Goal: Transaction & Acquisition: Purchase product/service

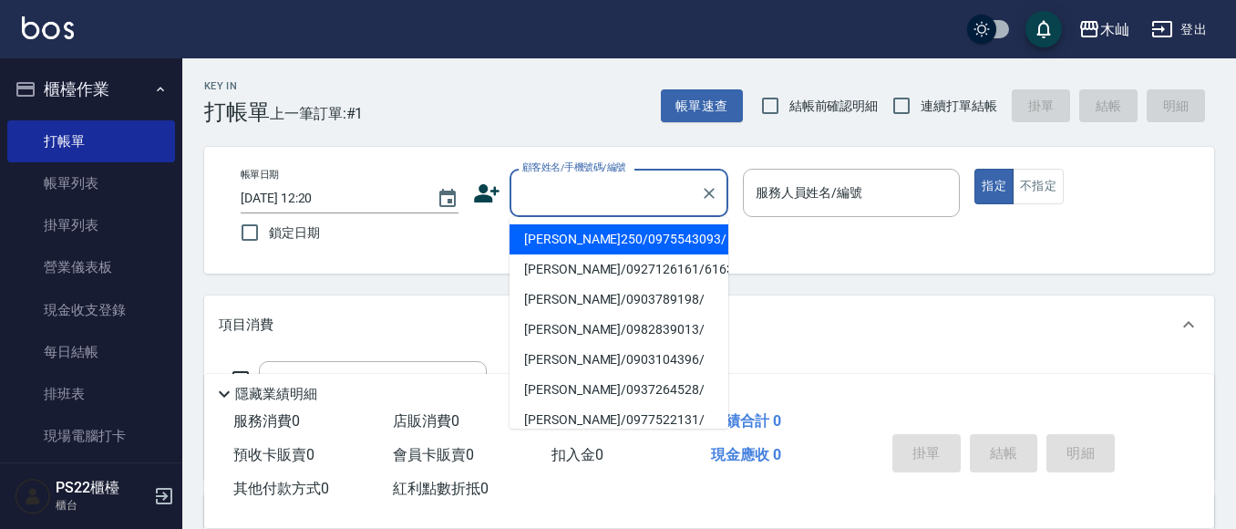
click at [539, 201] on input "顧客姓名/手機號碼/編號" at bounding box center [605, 193] width 175 height 32
click at [639, 243] on li "[PERSON_NAME]/0953115292/" at bounding box center [618, 239] width 219 height 30
type input "[PERSON_NAME]/0953115292/"
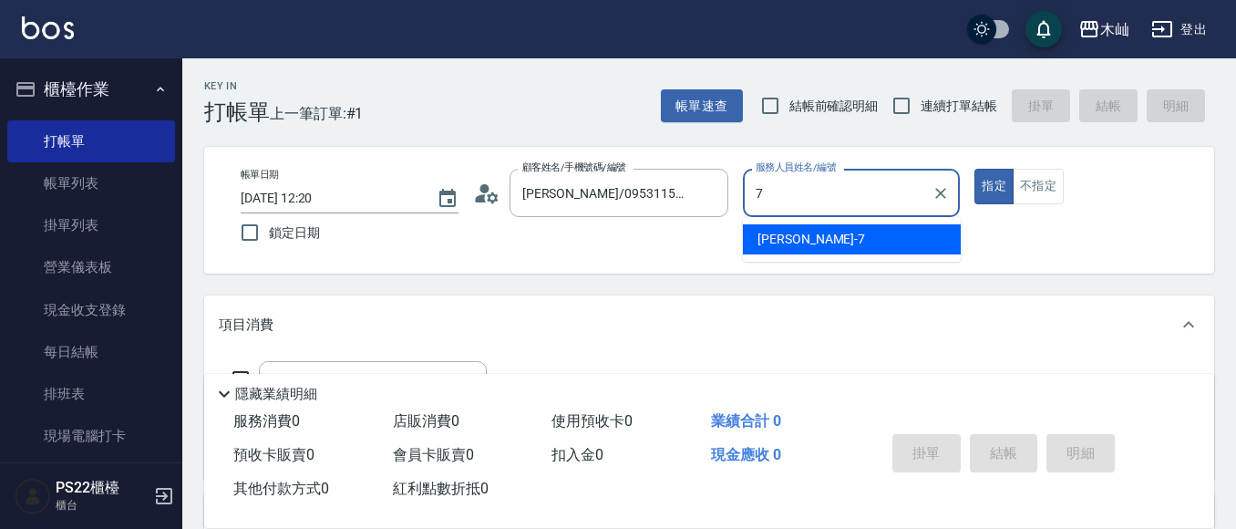
type input "[PERSON_NAME]-7"
type button "true"
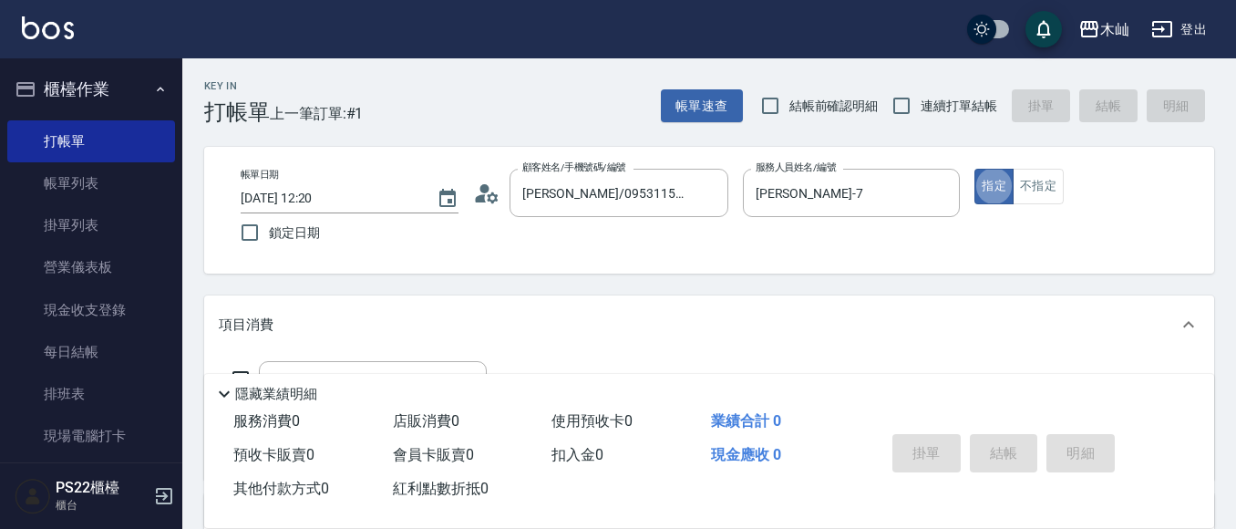
scroll to position [182, 0]
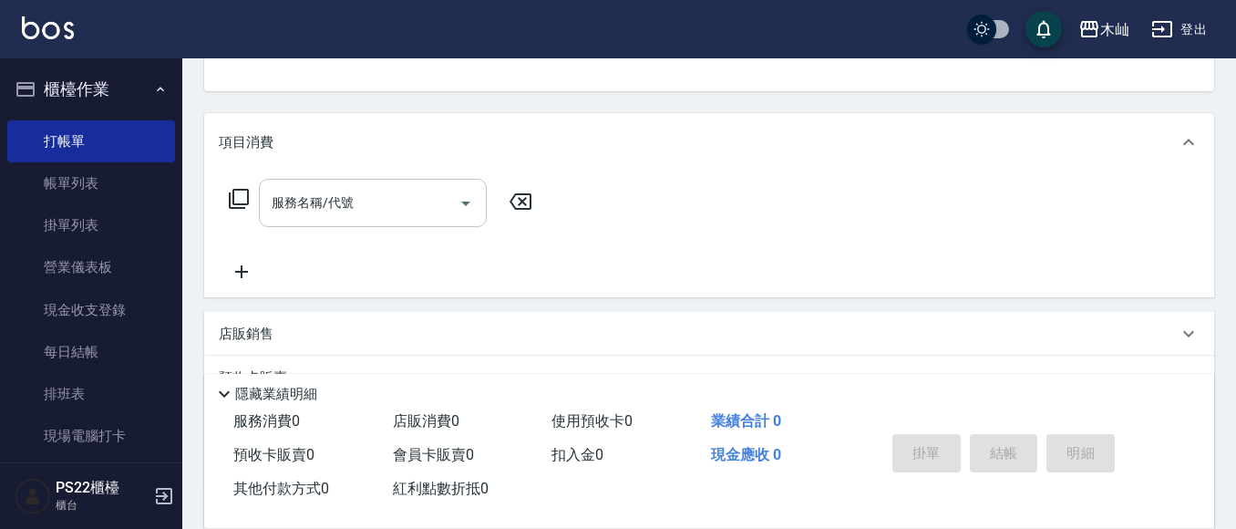
click at [386, 189] on input "服務名稱/代號" at bounding box center [359, 203] width 184 height 32
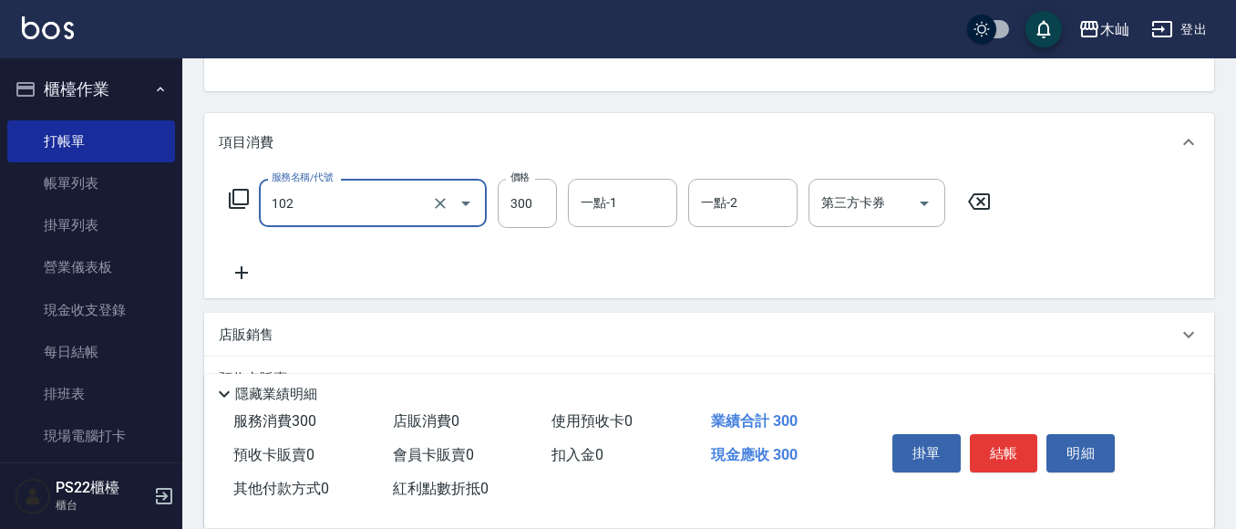
type input "精油洗髮(102)"
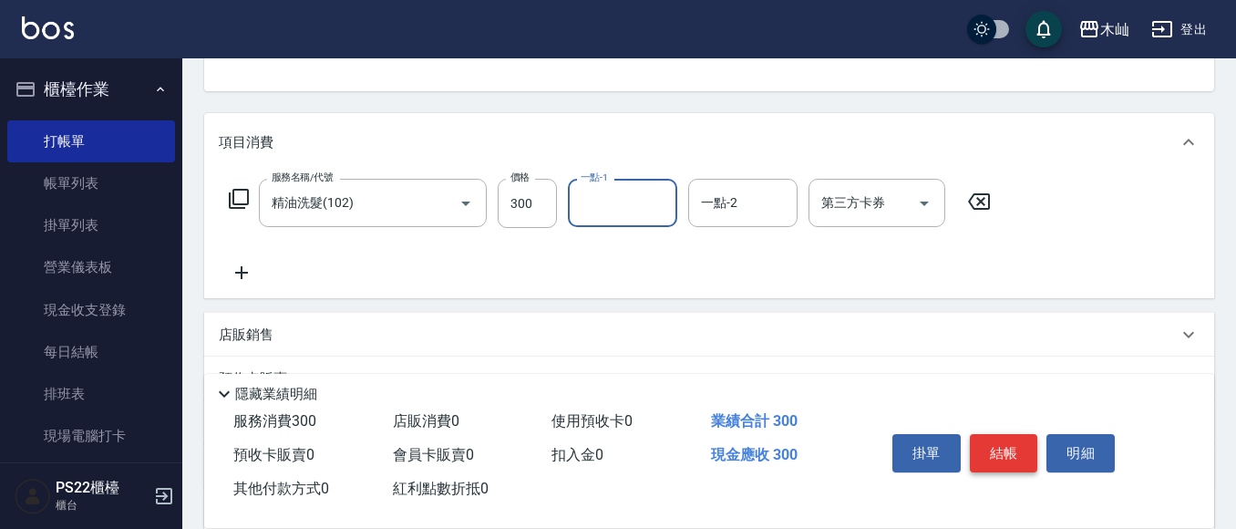
click at [994, 455] on button "結帳" at bounding box center [1004, 453] width 68 height 38
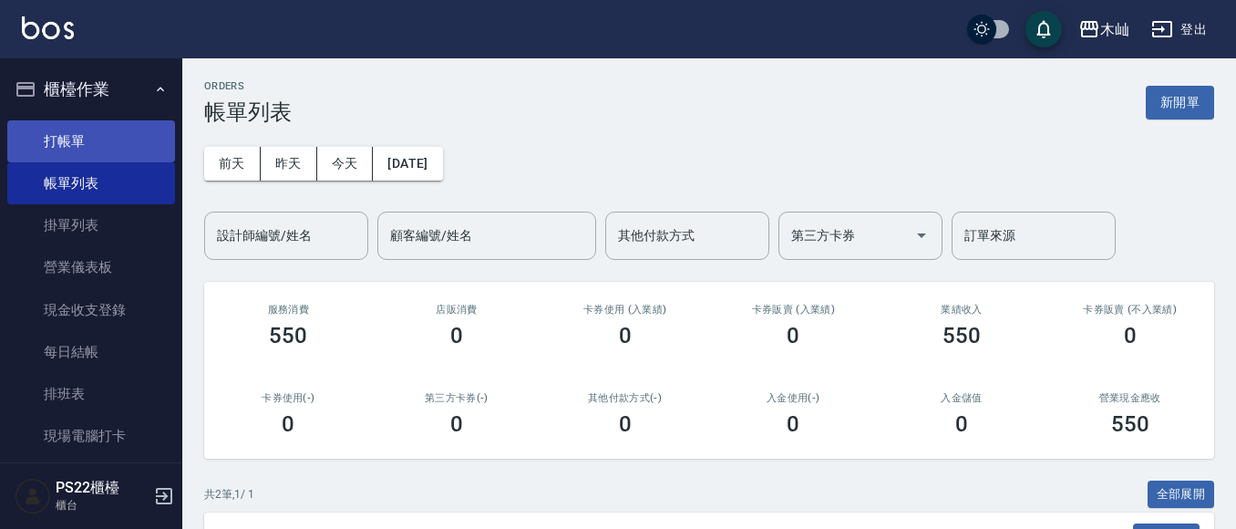
click at [93, 143] on link "打帳單" at bounding box center [91, 141] width 168 height 42
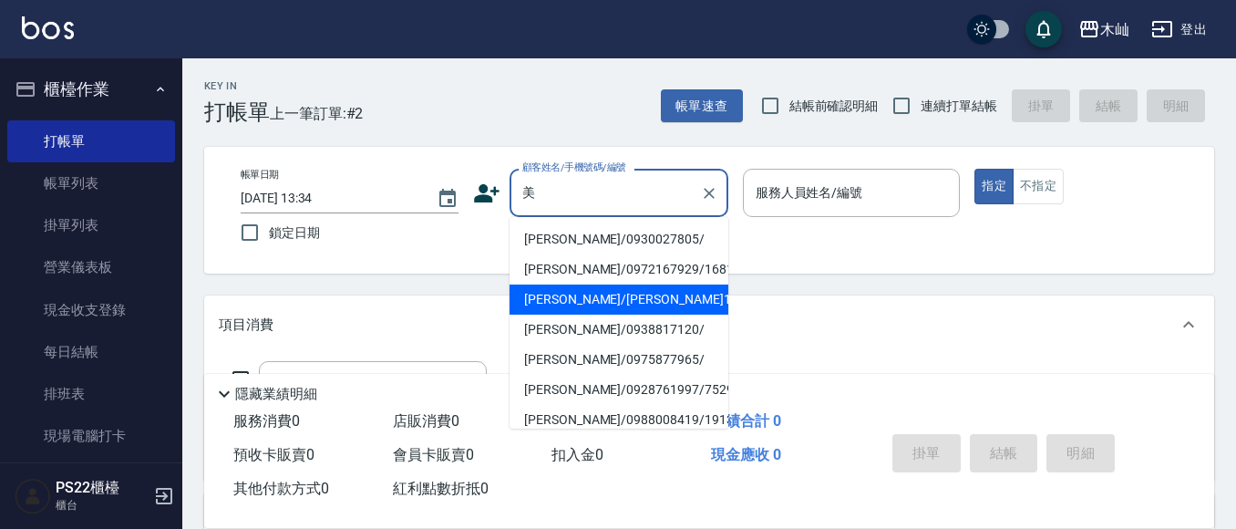
click at [630, 310] on li "[PERSON_NAME]/[PERSON_NAME]13013/13013" at bounding box center [618, 299] width 219 height 30
type input "[PERSON_NAME]/[PERSON_NAME]13013/13013"
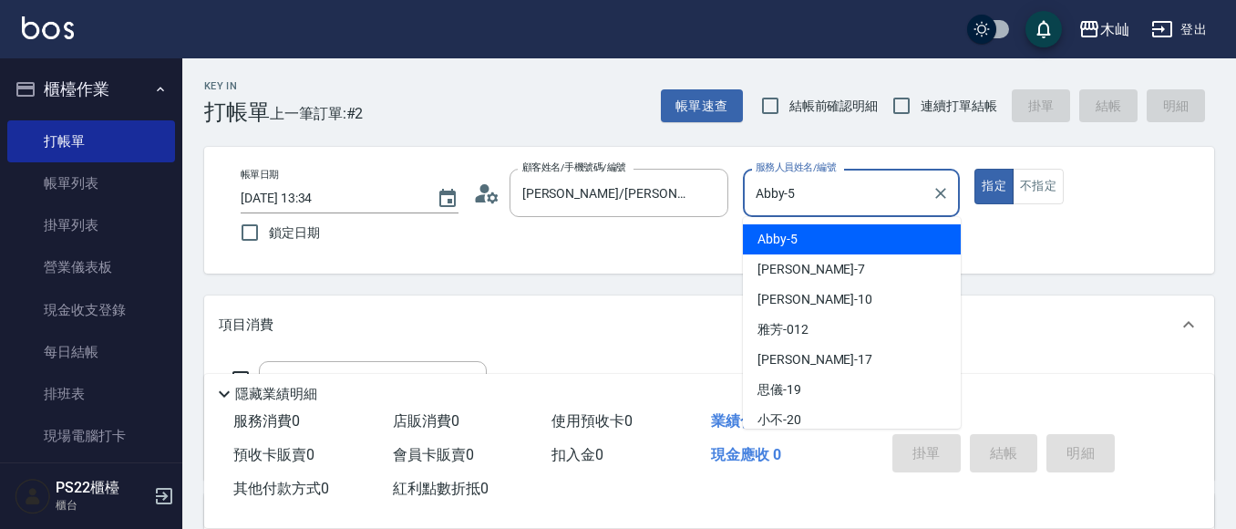
drag, startPoint x: 810, startPoint y: 189, endPoint x: 738, endPoint y: 195, distance: 72.3
click at [738, 195] on div "帳單日期 [DATE] 13:34 鎖定日期 顧客姓名/手機號碼/編號 [PERSON_NAME]/[PERSON_NAME]13013/13013 顧客姓名…" at bounding box center [709, 210] width 966 height 83
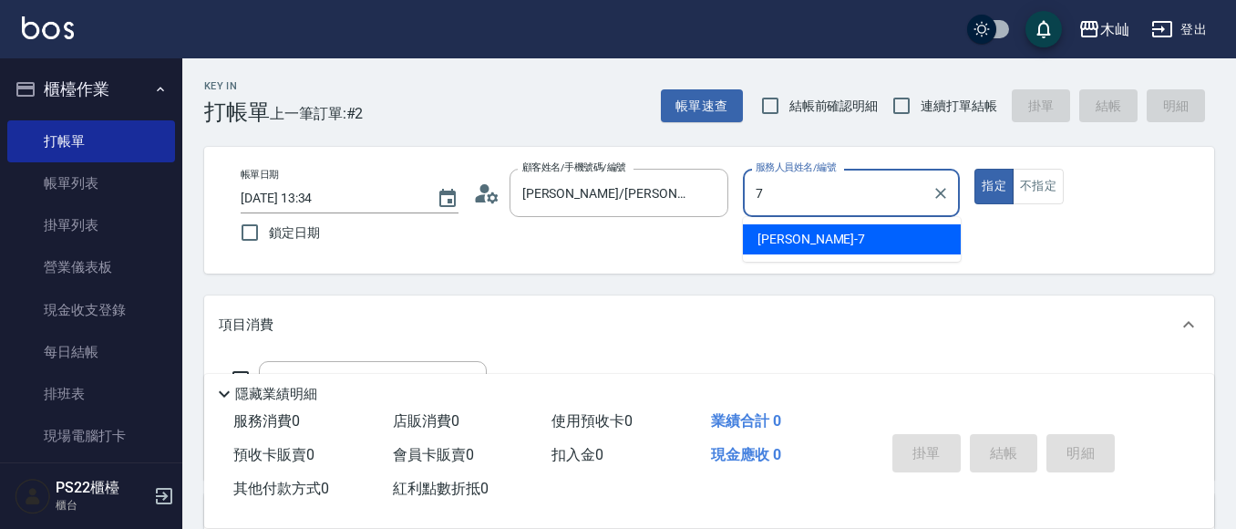
type input "[PERSON_NAME]-7"
type button "true"
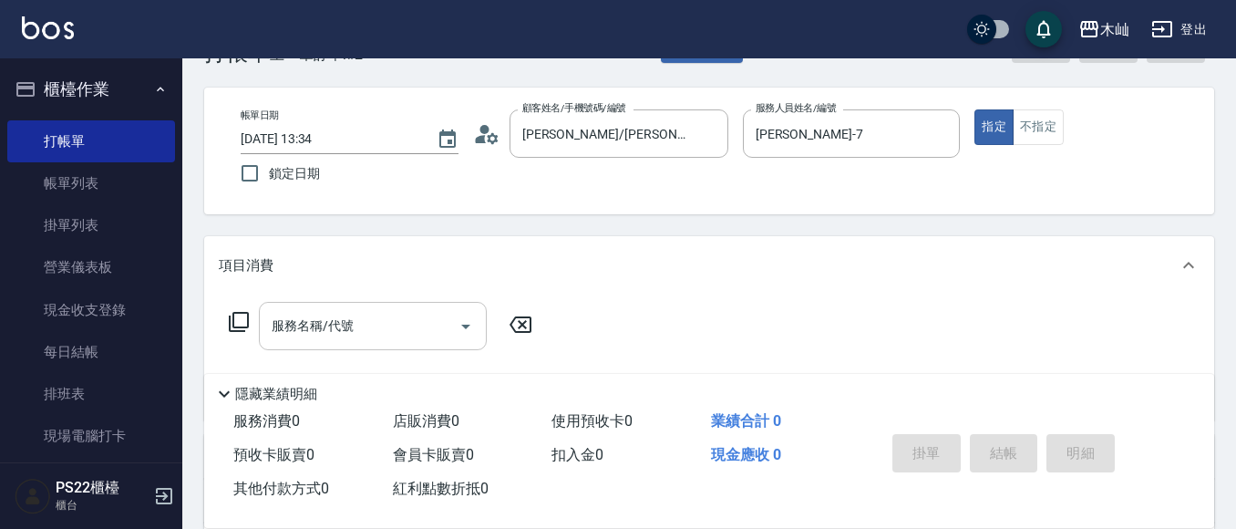
scroll to position [91, 0]
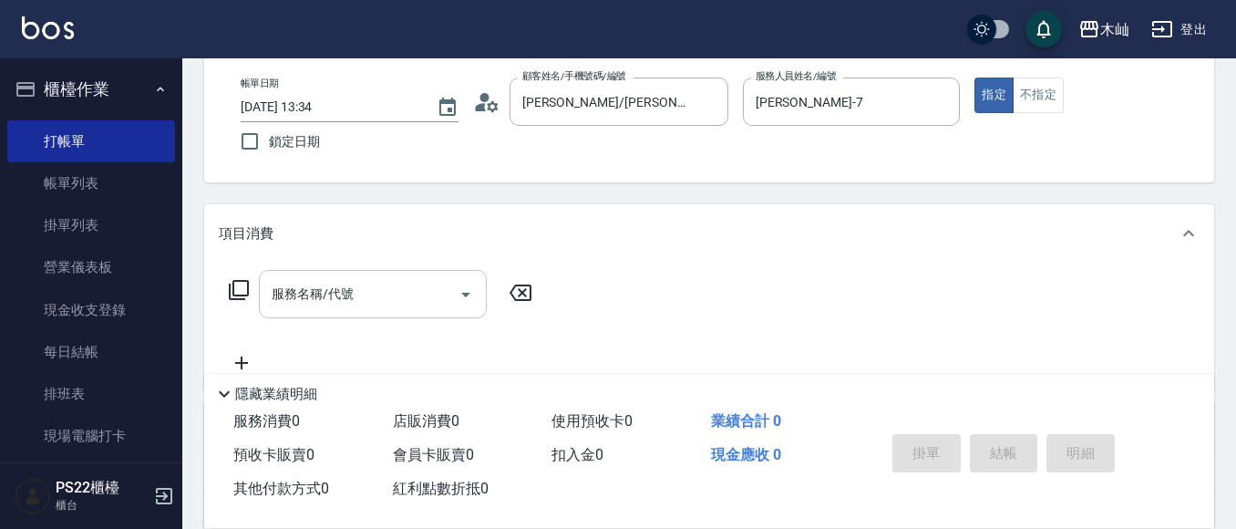
click at [321, 296] on input "服務名稱/代號" at bounding box center [359, 294] width 184 height 32
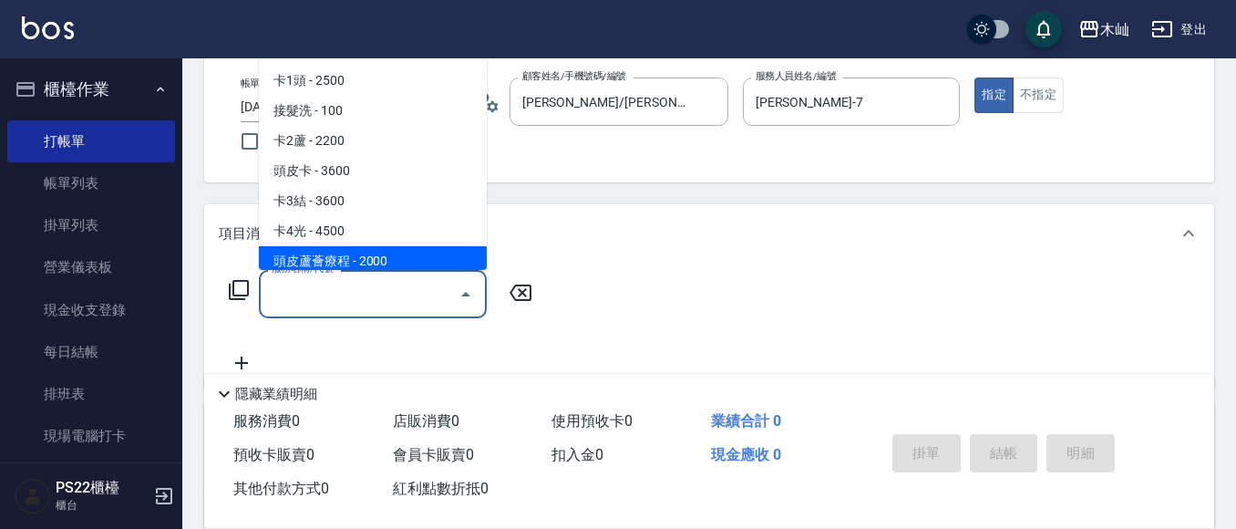
click at [403, 297] on input "服務名稱/代號" at bounding box center [359, 294] width 184 height 32
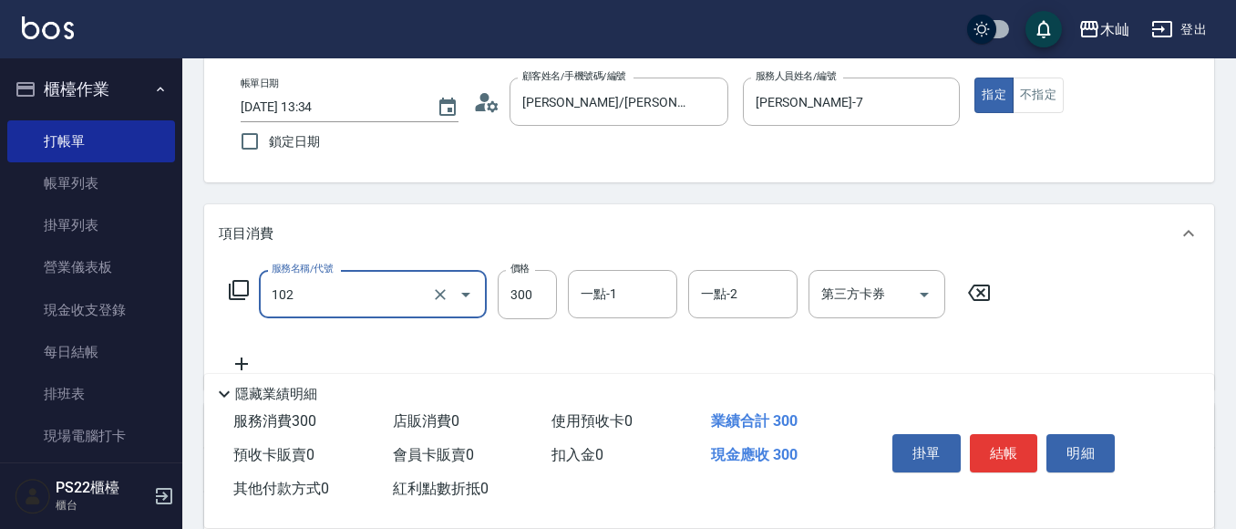
type input "精油洗髮(102)"
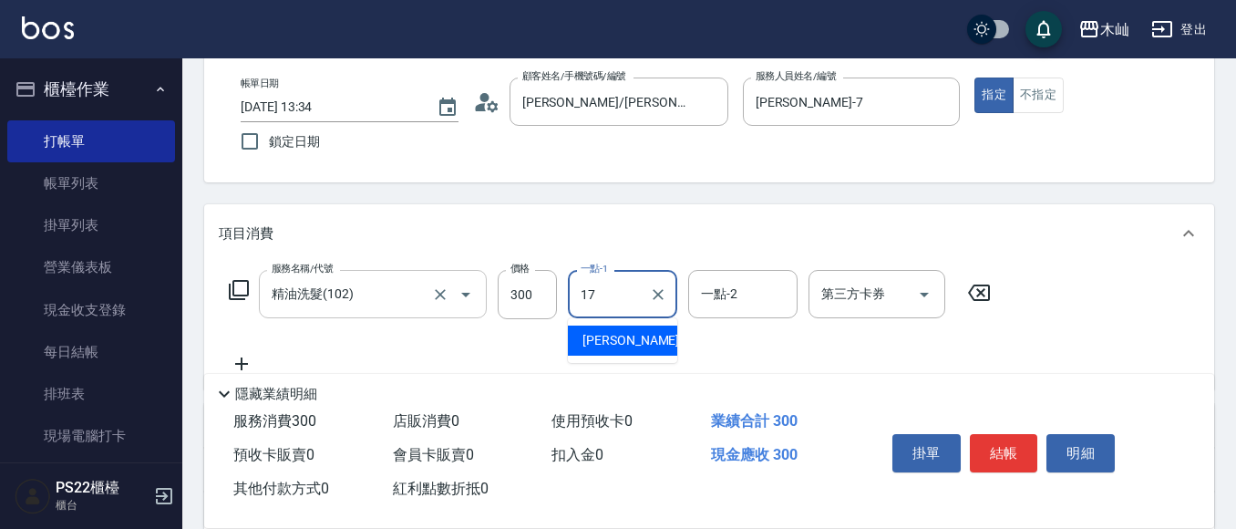
type input "[PERSON_NAME]-17"
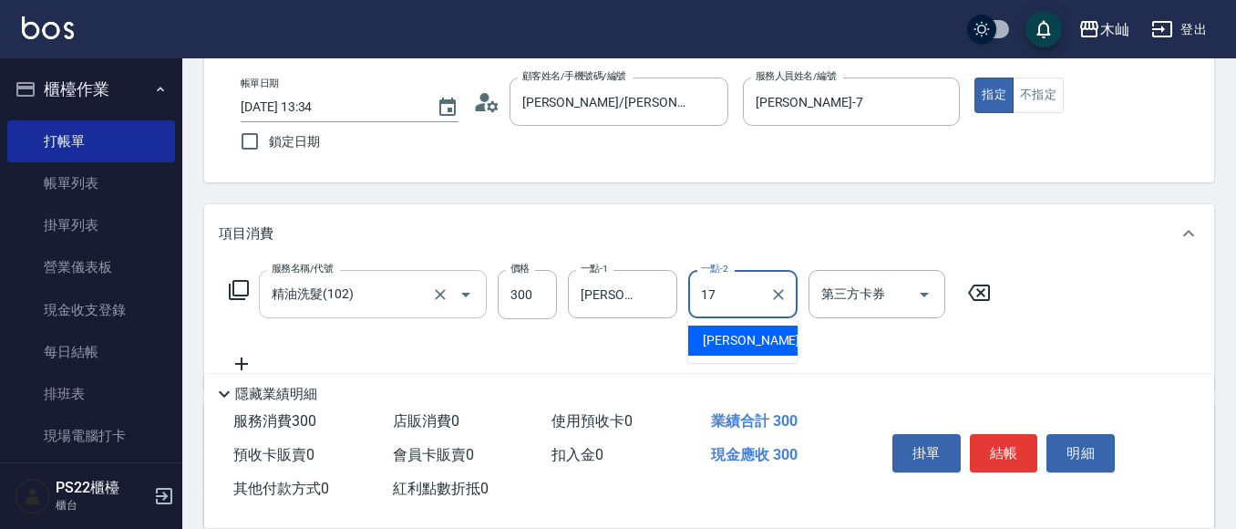
type input "[PERSON_NAME]-17"
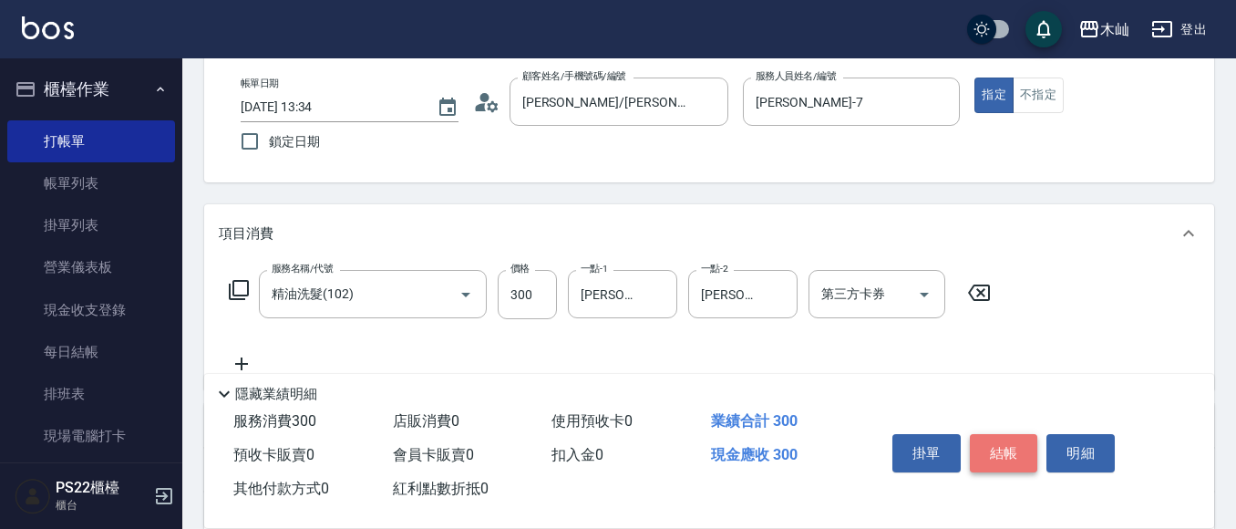
click at [999, 439] on button "結帳" at bounding box center [1004, 453] width 68 height 38
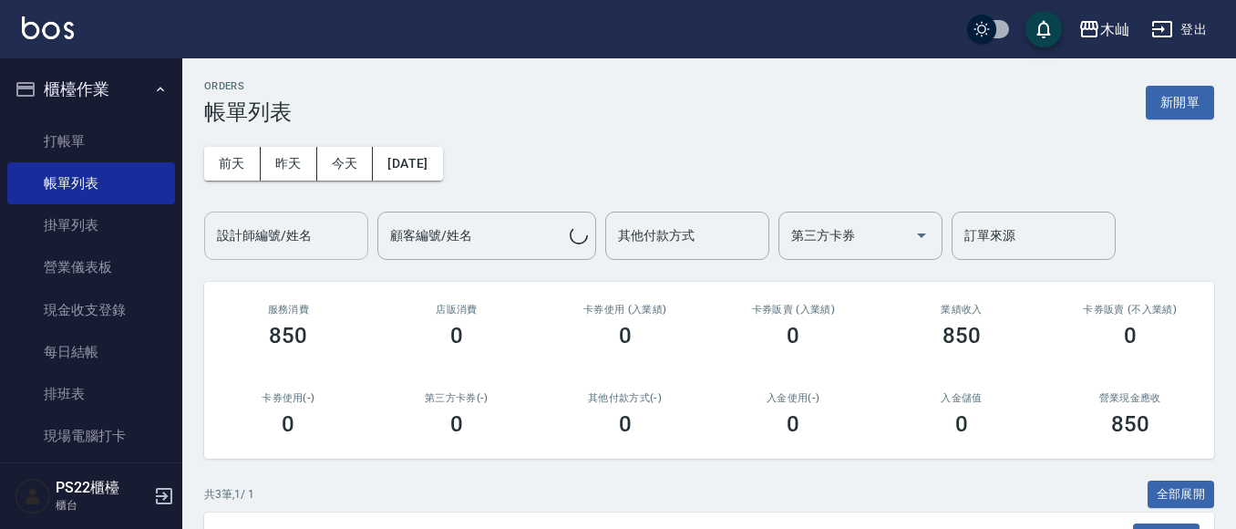
click at [287, 231] on input "設計師編號/姓名" at bounding box center [286, 236] width 148 height 32
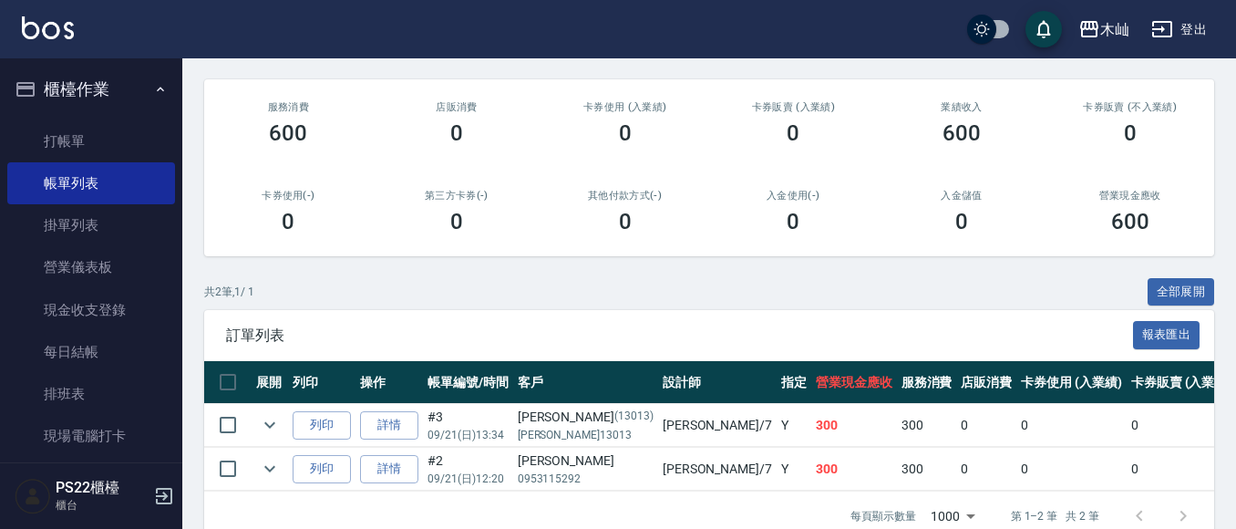
scroll to position [69, 0]
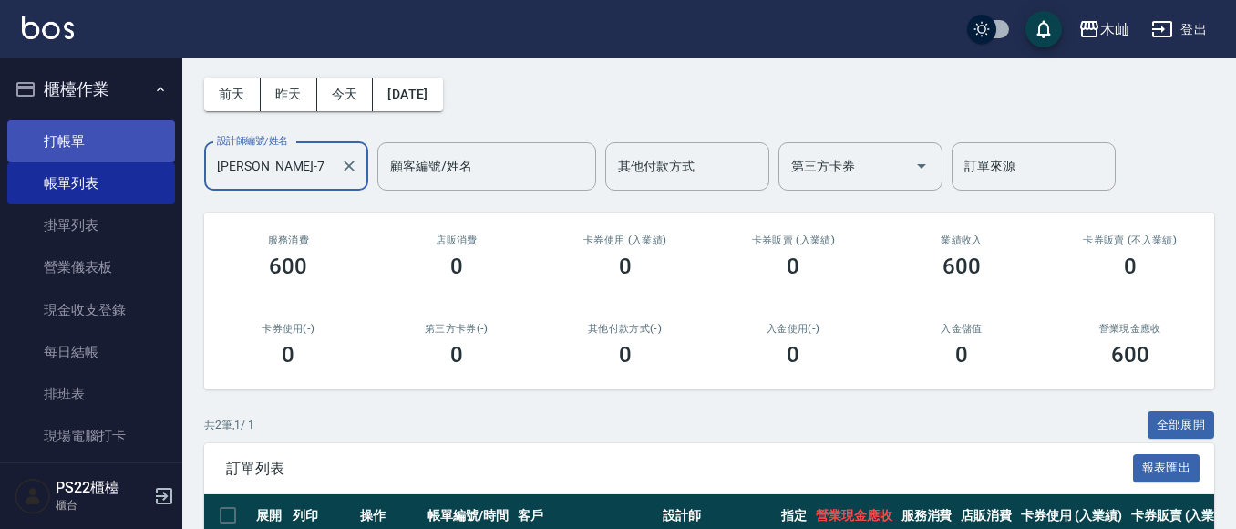
type input "[PERSON_NAME]-7"
click at [66, 139] on link "打帳單" at bounding box center [91, 141] width 168 height 42
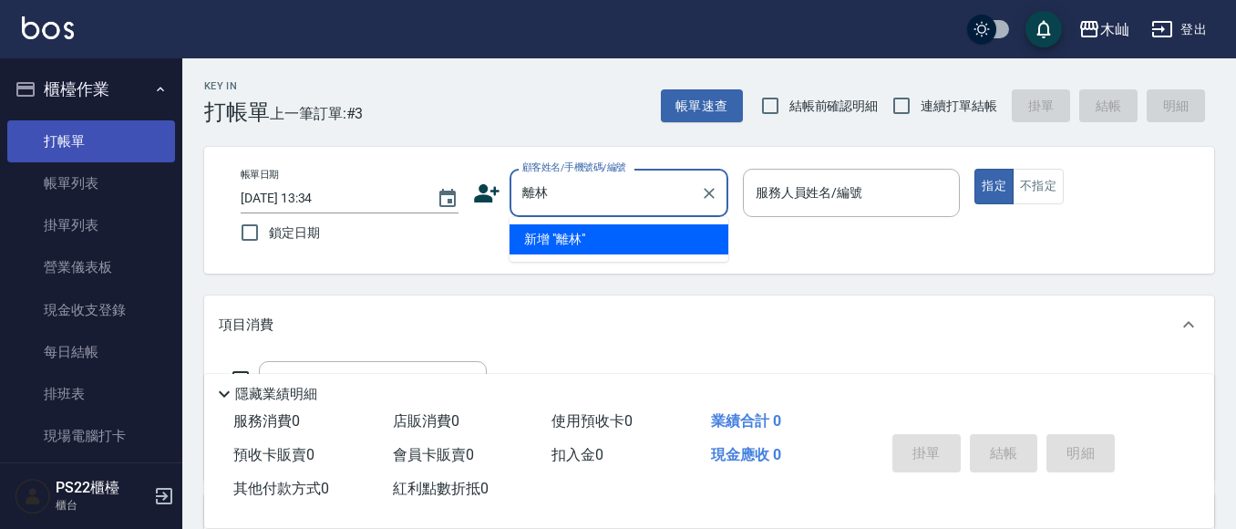
type input "離"
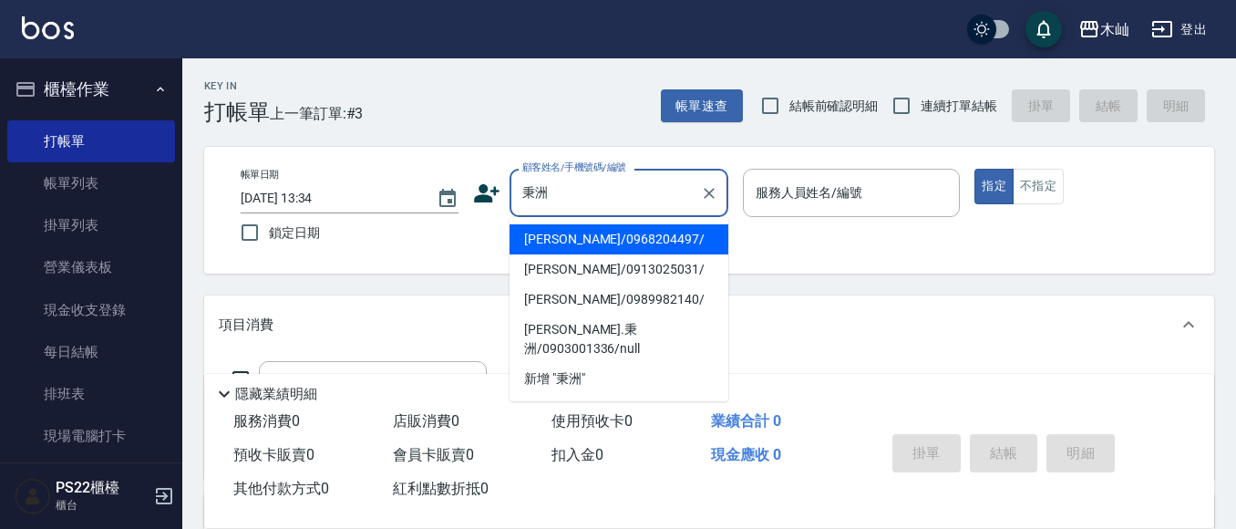
click at [534, 250] on li "[PERSON_NAME]/0968204497/" at bounding box center [618, 239] width 219 height 30
type input "[PERSON_NAME]/0968204497/"
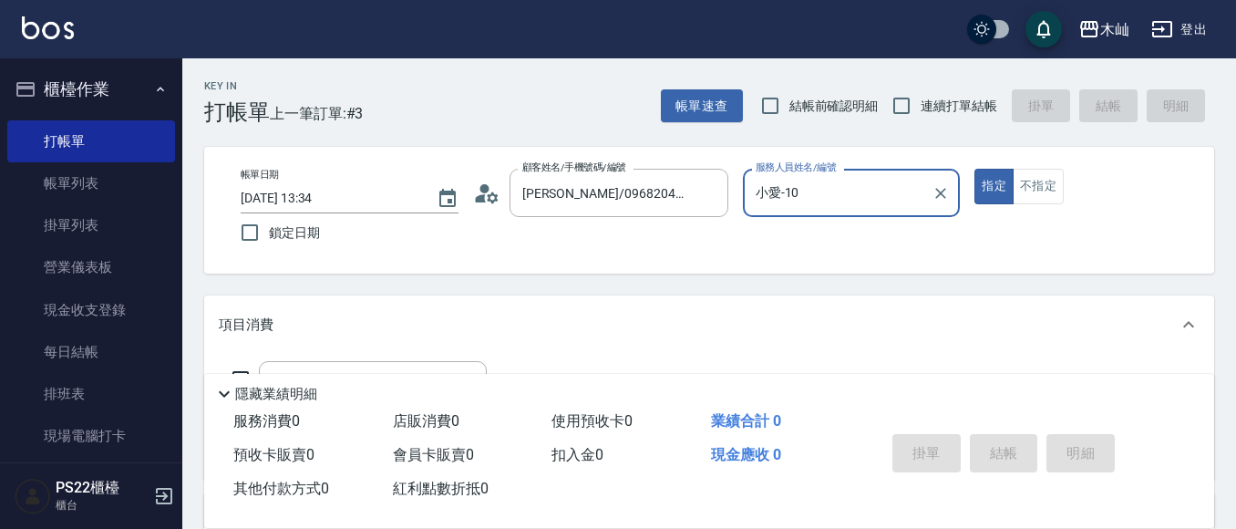
type input "小愛-10"
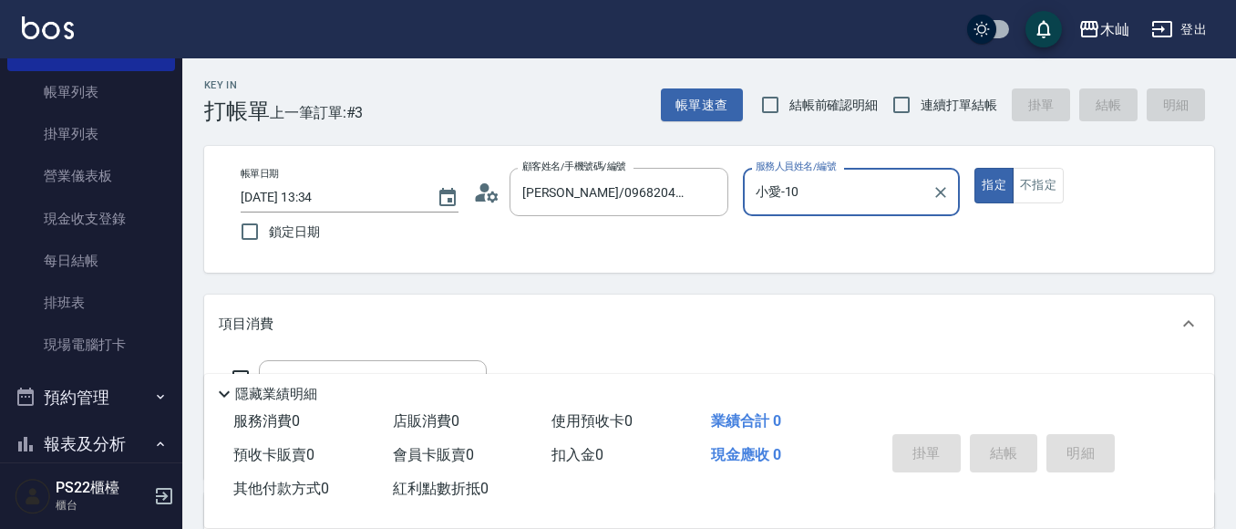
scroll to position [91, 0]
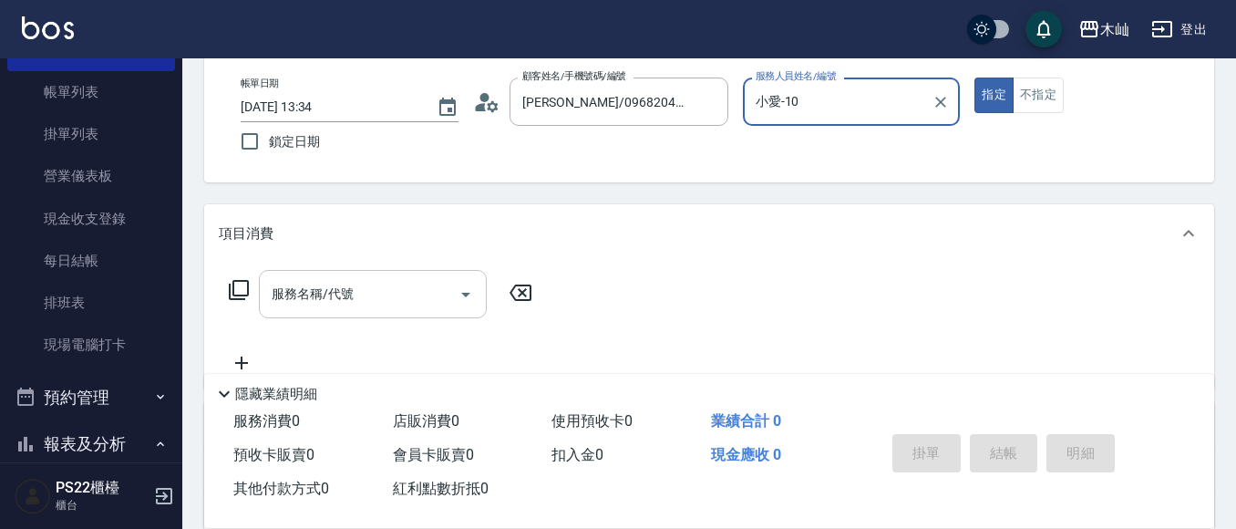
click at [341, 300] on input "服務名稱/代號" at bounding box center [359, 294] width 184 height 32
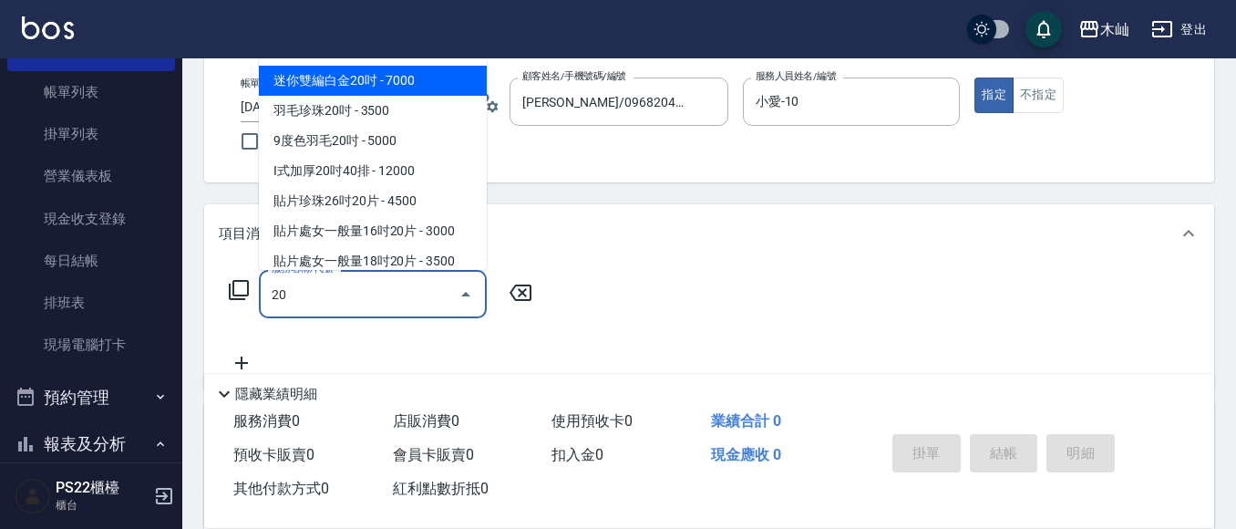
type input "2"
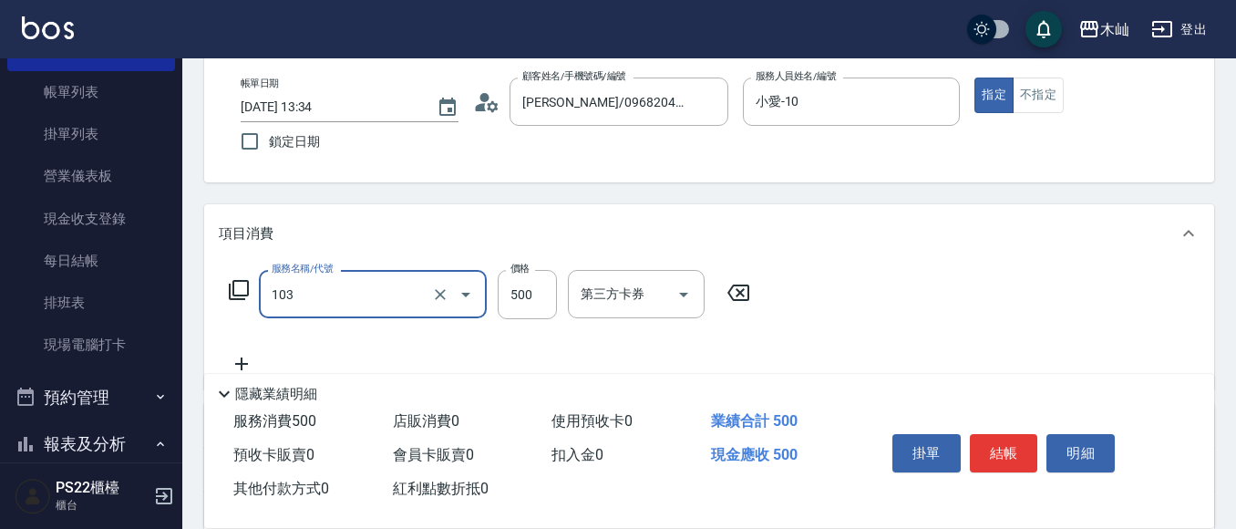
type input "B級洗剪(103)"
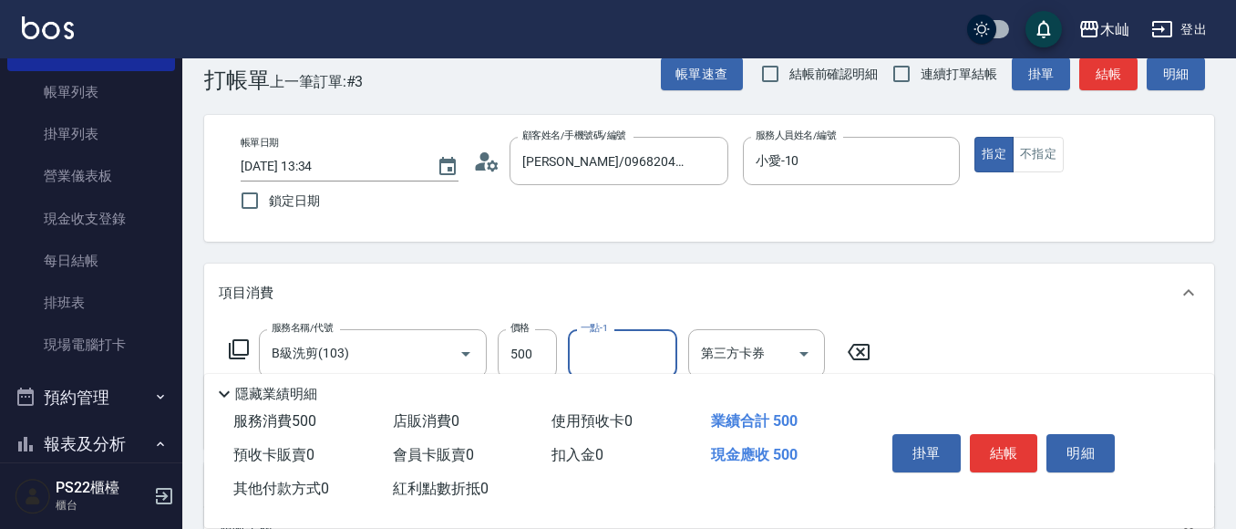
scroll to position [0, 0]
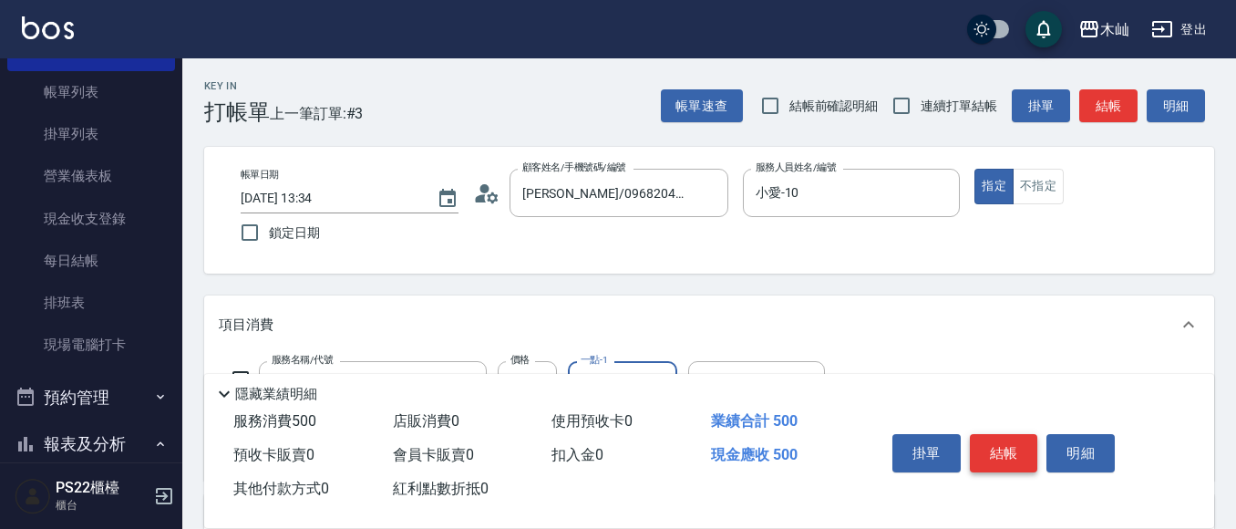
click at [997, 446] on button "結帳" at bounding box center [1004, 453] width 68 height 38
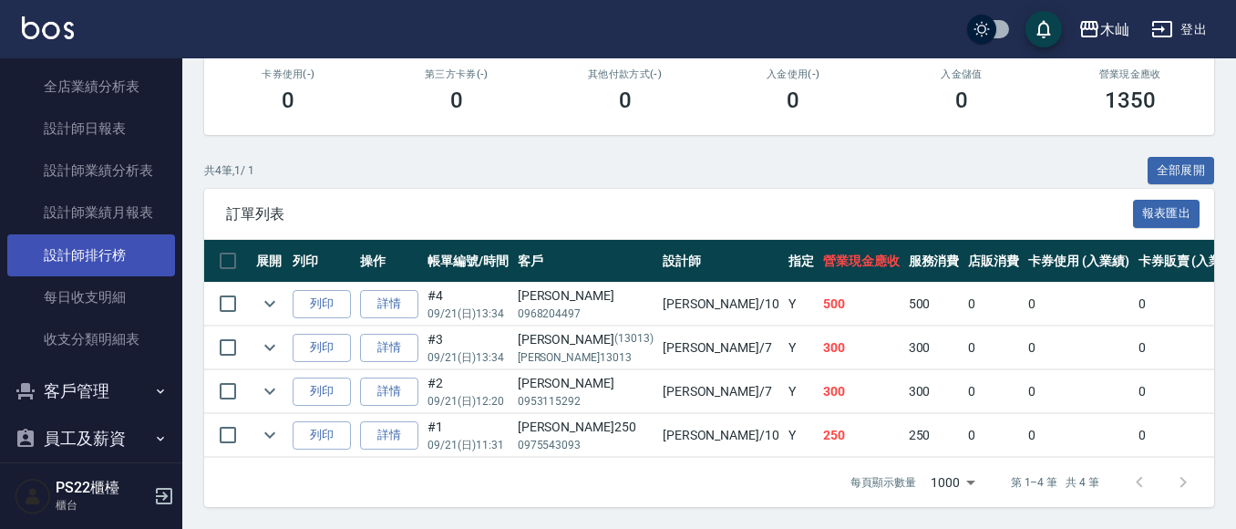
scroll to position [729, 0]
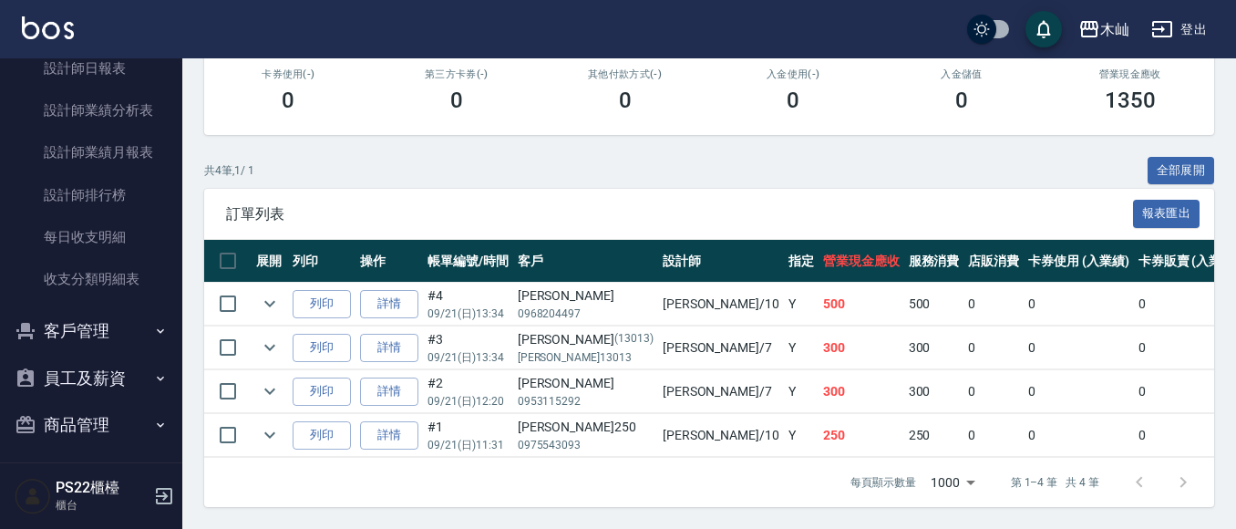
click at [65, 340] on button "客戶管理" at bounding box center [91, 330] width 168 height 47
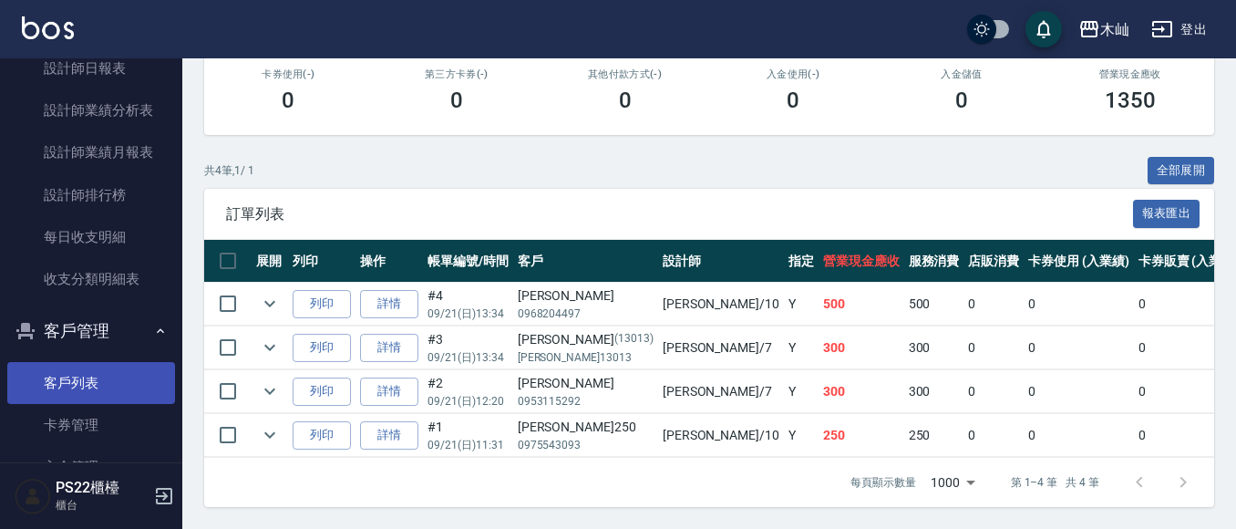
click at [66, 373] on link "客戶列表" at bounding box center [91, 383] width 168 height 42
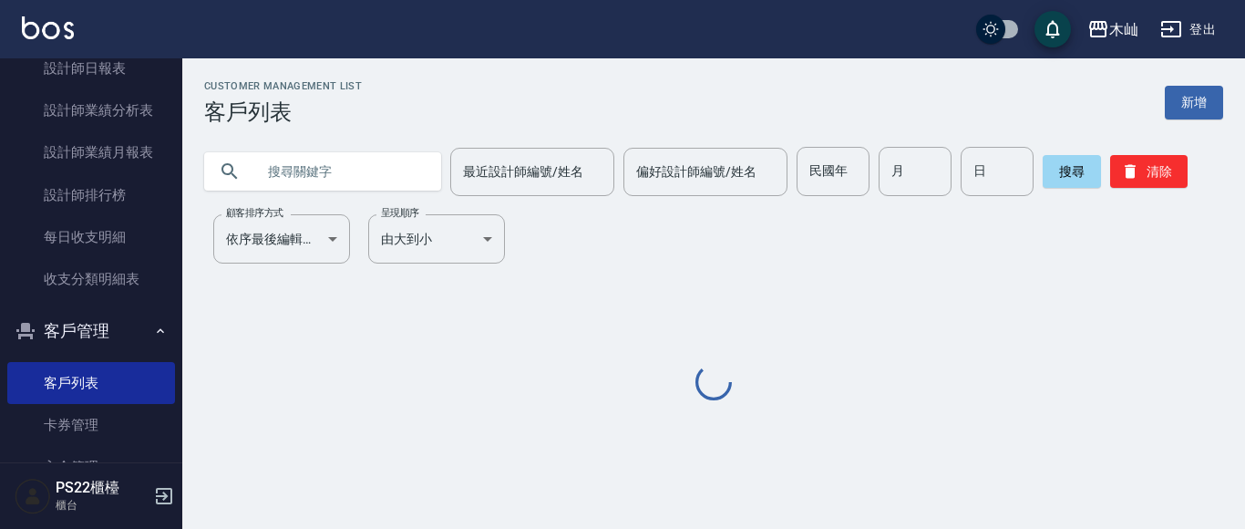
click at [363, 173] on input "text" at bounding box center [340, 171] width 171 height 49
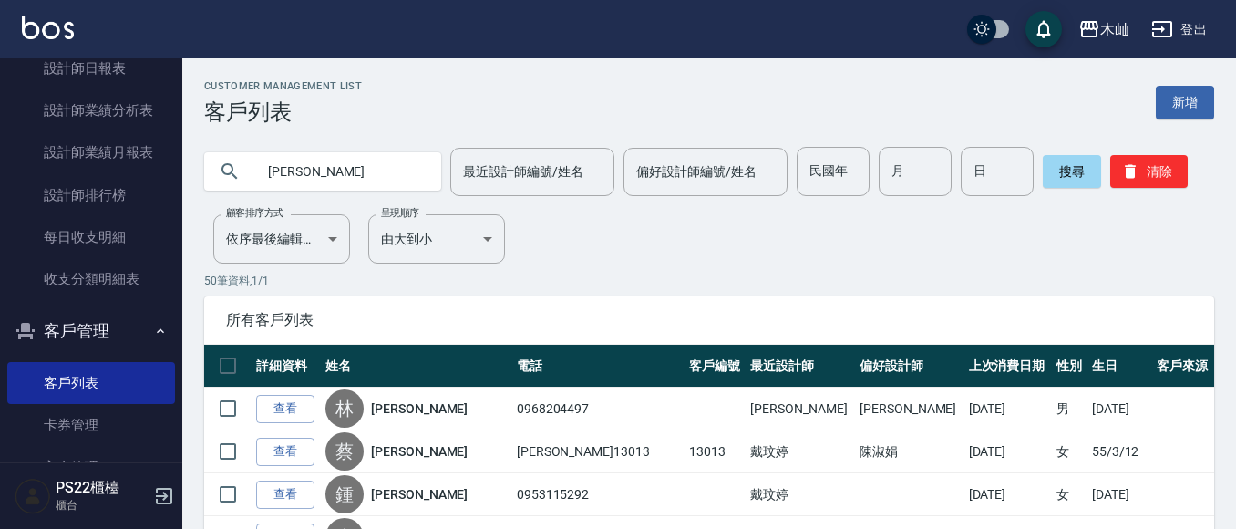
type input "[PERSON_NAME]"
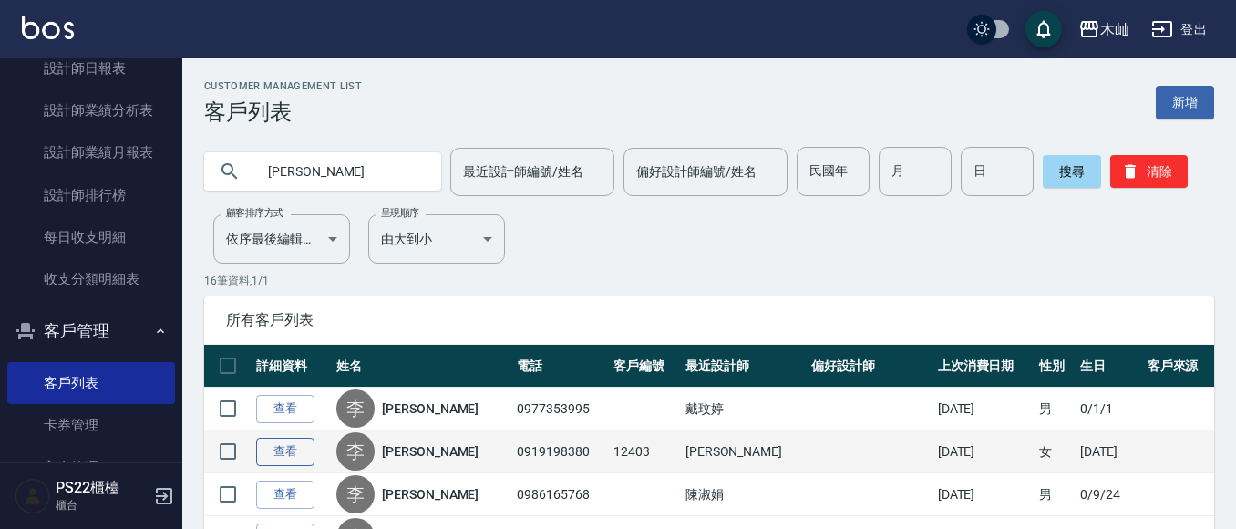
click at [277, 459] on link "查看" at bounding box center [285, 451] width 58 height 28
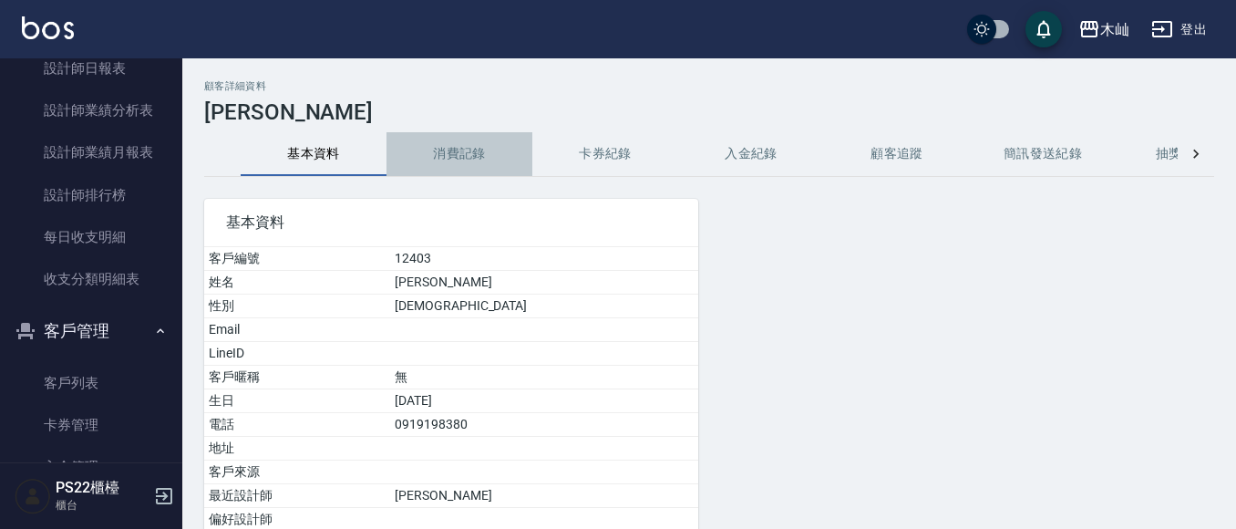
click at [481, 140] on button "消費記錄" at bounding box center [459, 154] width 146 height 44
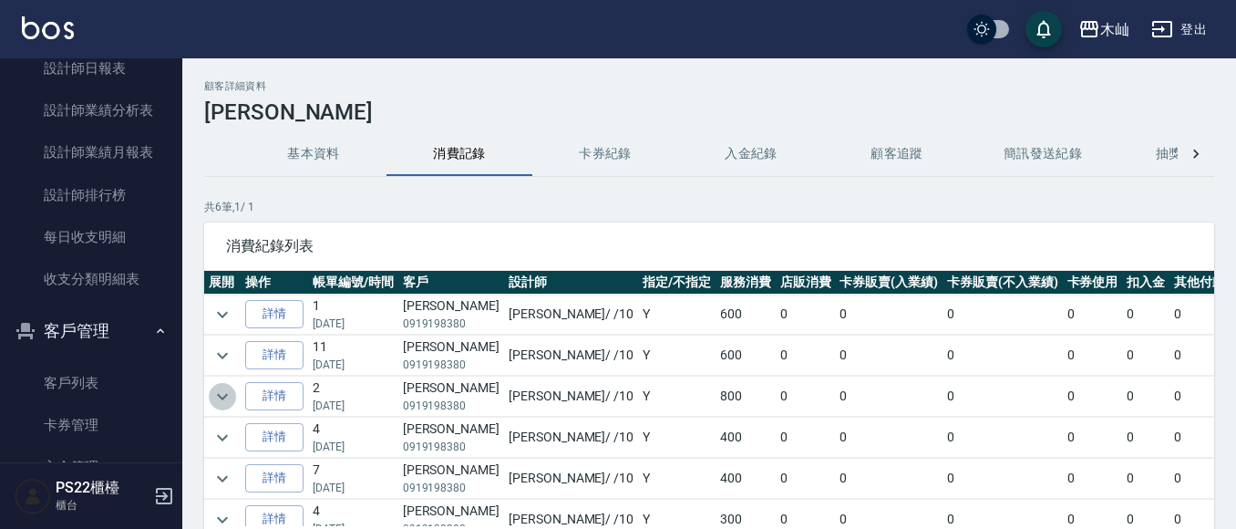
click at [211, 399] on icon "expand row" at bounding box center [222, 397] width 22 height 22
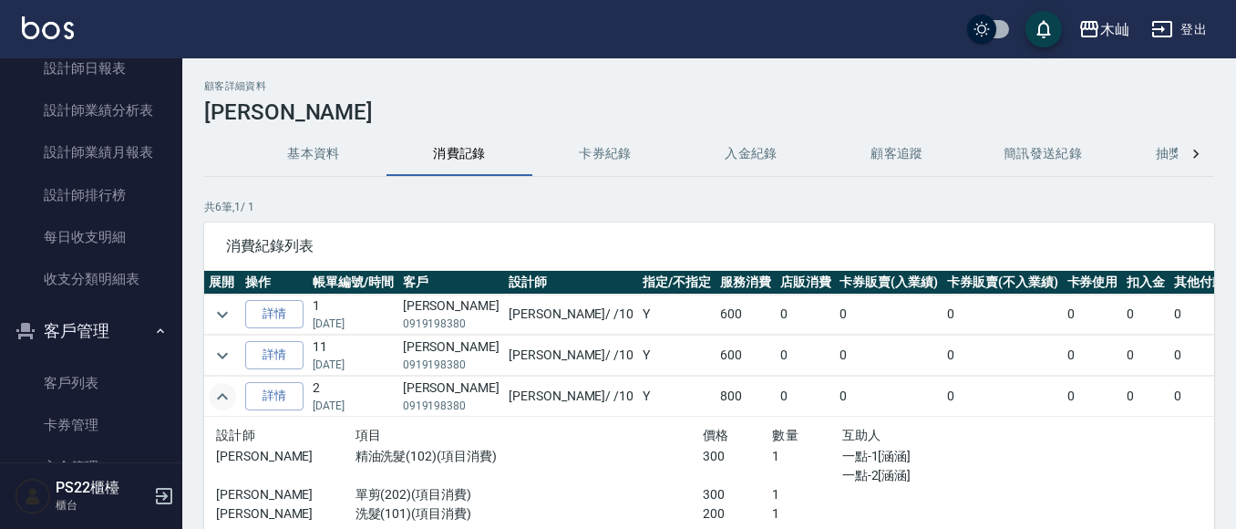
click at [211, 399] on icon "expand row" at bounding box center [222, 397] width 22 height 22
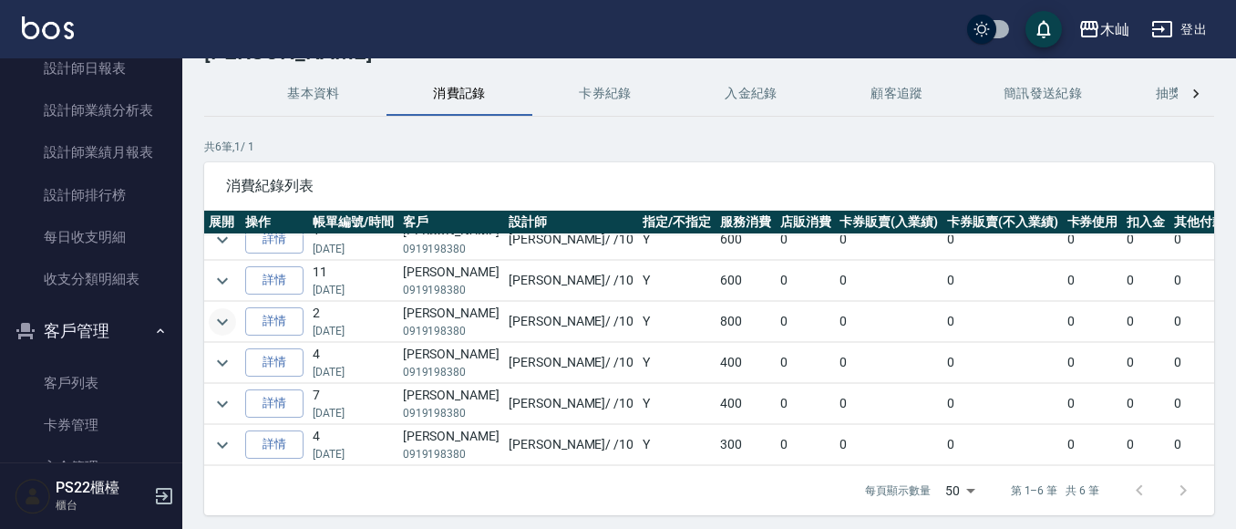
scroll to position [91, 0]
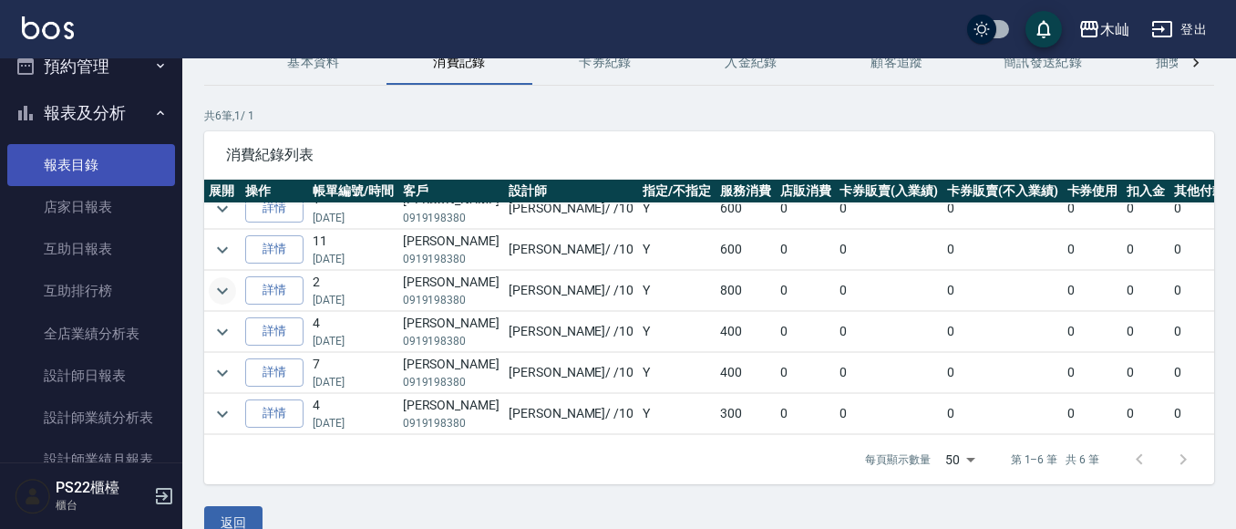
click at [26, 134] on ul "櫃檯作業 打帳單 帳單列表 掛單列表 營業儀表板 現金收支登錄 每日結帳 排班表 現場電腦打卡 預約管理 預約管理 單日預約紀錄 單週預約紀錄 報表及分析 報…" at bounding box center [91, 293] width 168 height 1314
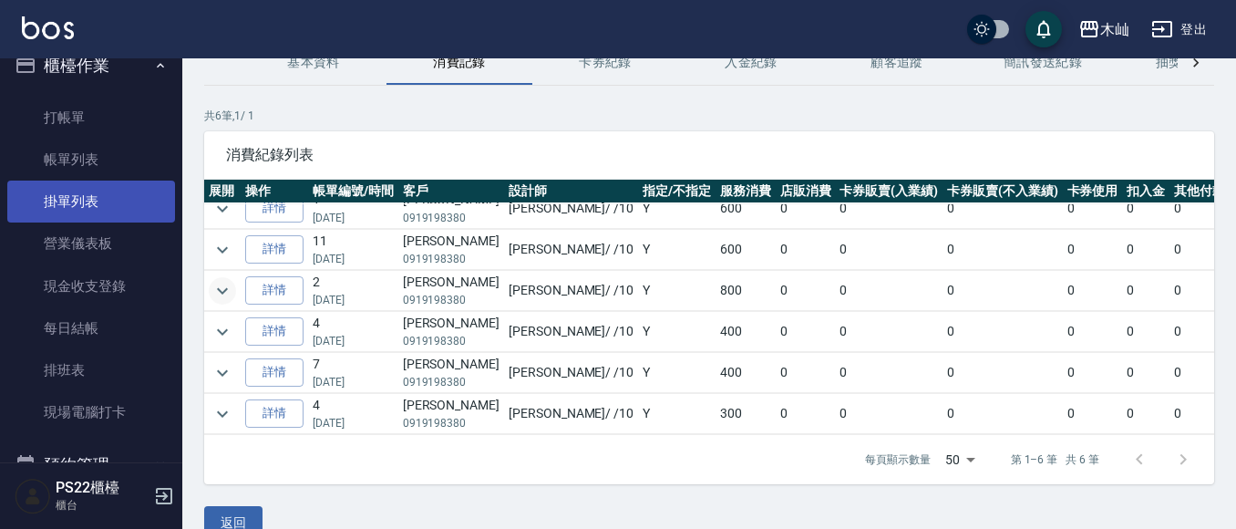
scroll to position [0, 0]
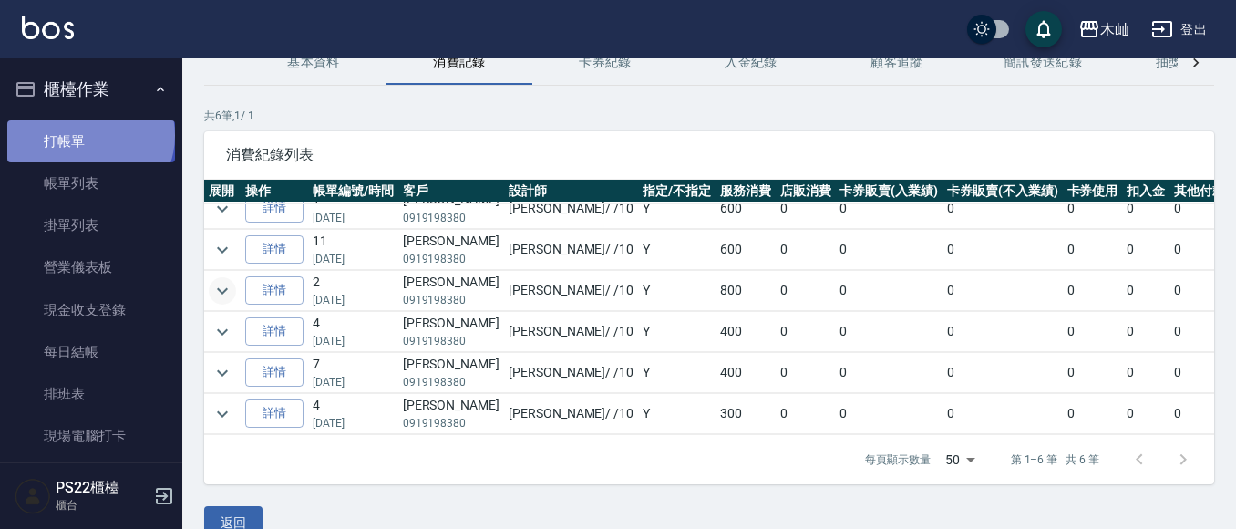
click at [88, 135] on link "打帳單" at bounding box center [91, 141] width 168 height 42
